Goal: Navigation & Orientation: Find specific page/section

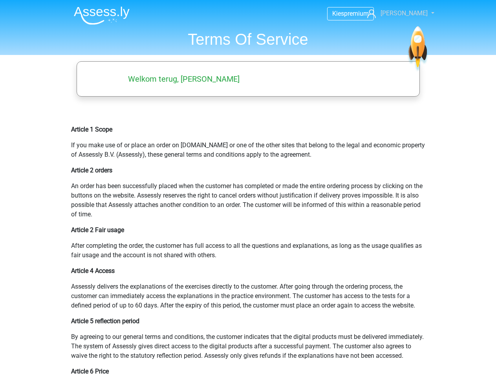
click at [402, 13] on span "Thommy Lee" at bounding box center [404, 12] width 47 height 7
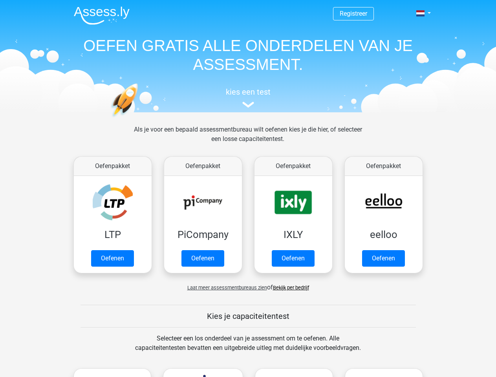
click at [421, 13] on span at bounding box center [421, 13] width 8 height 6
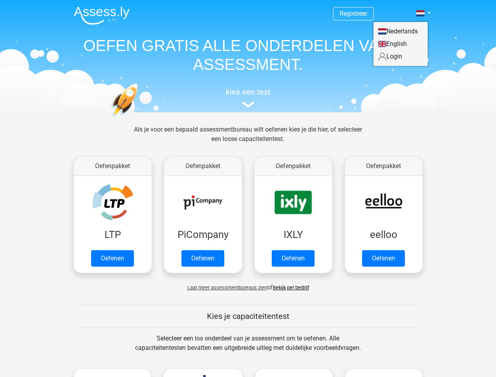
click at [225, 288] on span "Laat meer assessmentbureaus zien" at bounding box center [227, 288] width 80 height 6
